Goal: Task Accomplishment & Management: Manage account settings

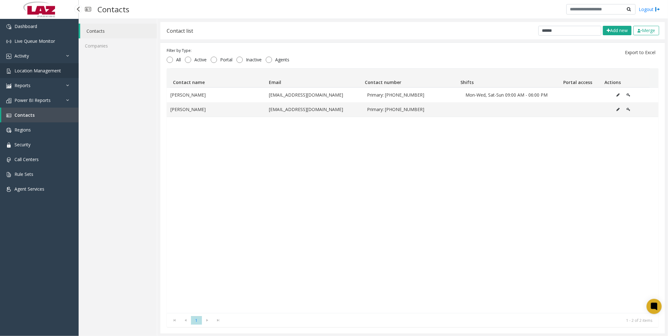
click at [43, 70] on span "Location Management" at bounding box center [37, 71] width 47 height 6
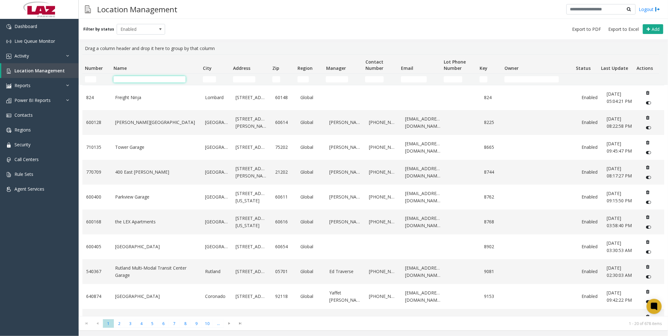
click at [160, 77] on input "Name Filter" at bounding box center [150, 79] width 72 height 6
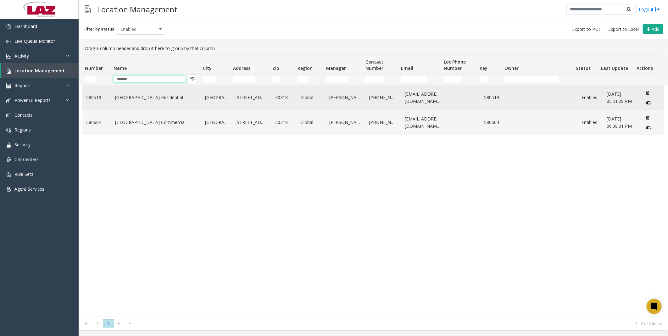
type input "******"
click at [120, 98] on link "[GEOGRAPHIC_DATA] Residential" at bounding box center [156, 97] width 82 height 7
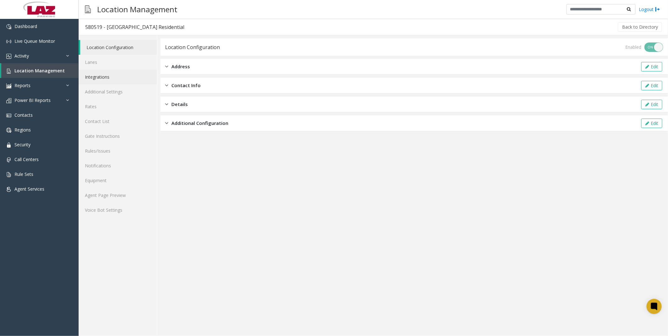
click at [100, 77] on link "Integrations" at bounding box center [118, 77] width 78 height 15
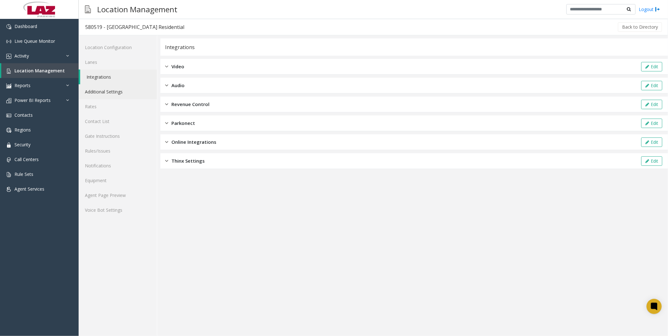
click at [110, 93] on link "Additional Settings" at bounding box center [118, 91] width 78 height 15
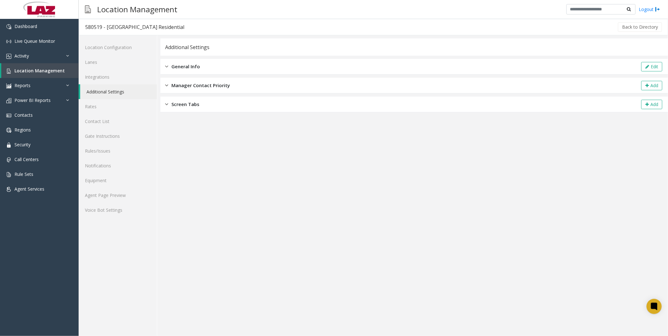
click at [176, 71] on div "General Info Edit" at bounding box center [414, 67] width 508 height 16
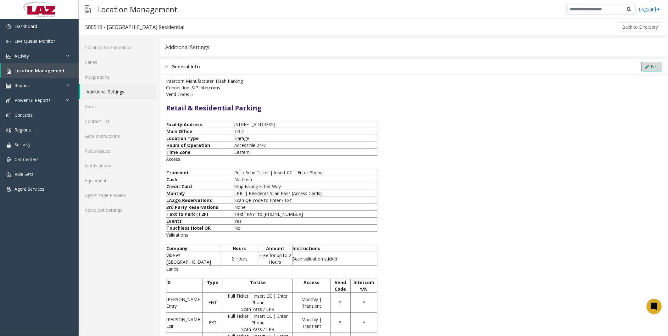
click at [652, 68] on button "Edit" at bounding box center [651, 66] width 21 height 9
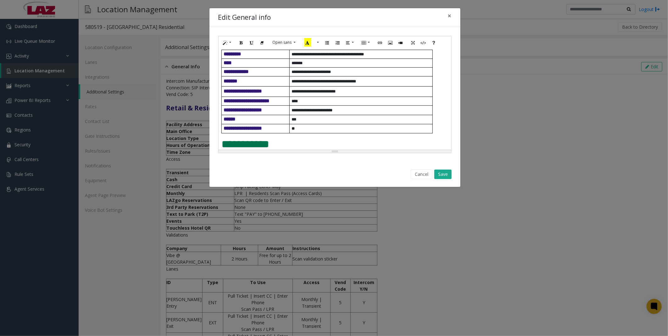
scroll to position [105, 0]
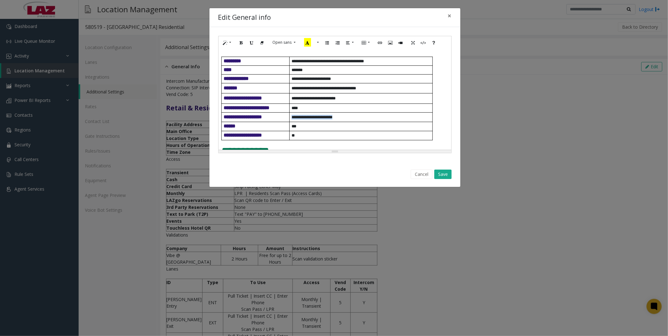
drag, startPoint x: 347, startPoint y: 118, endPoint x: 290, endPoint y: 118, distance: 57.3
click at [290, 118] on td "**********" at bounding box center [360, 116] width 143 height 9
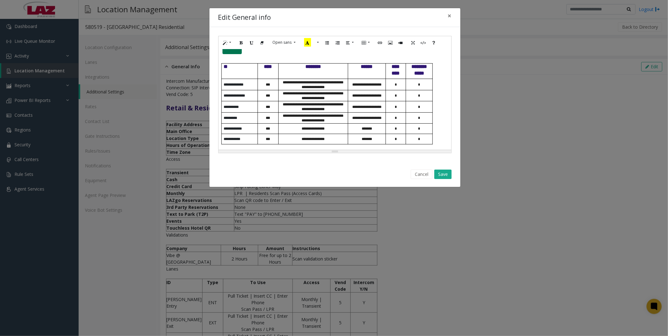
scroll to position [259, 0]
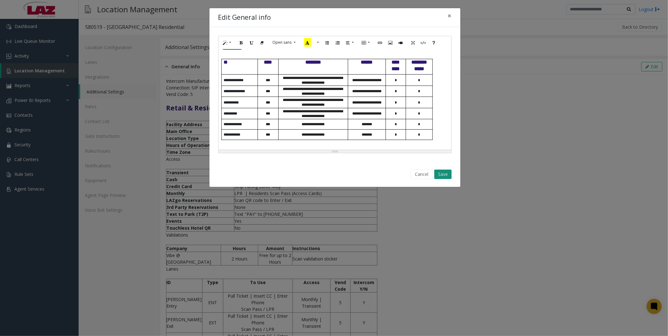
click at [443, 172] on button "Save" at bounding box center [442, 174] width 17 height 9
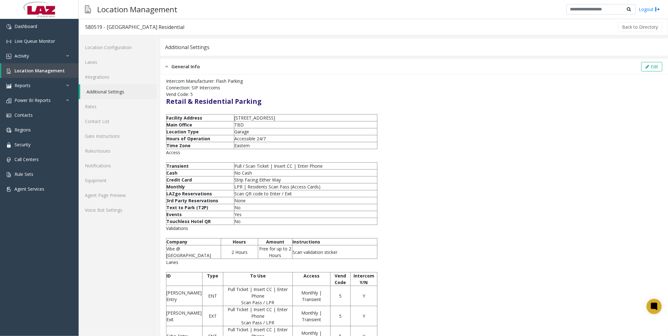
click at [397, 85] on p "Connection: SIP Intercoms" at bounding box center [414, 87] width 496 height 7
